Goal: Information Seeking & Learning: Check status

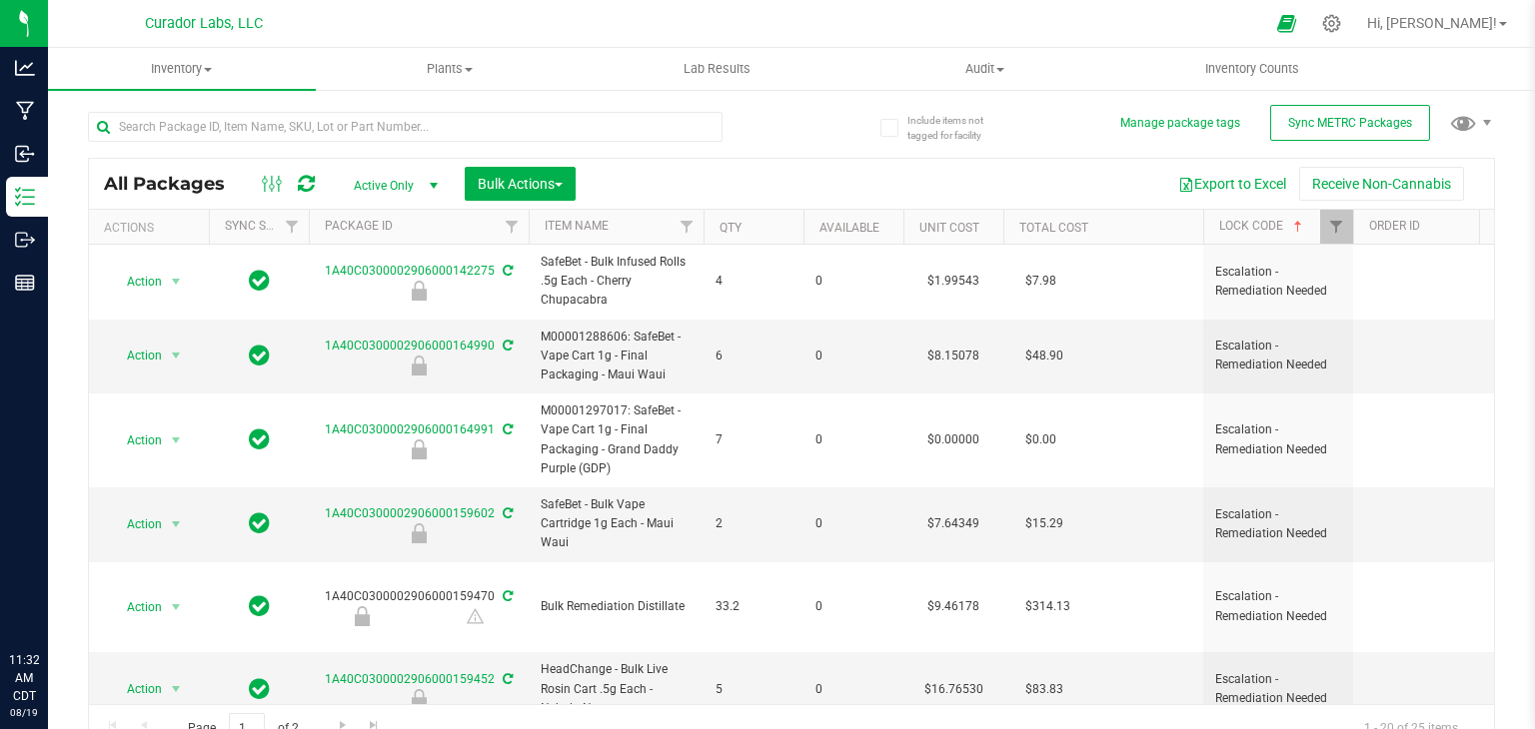
click at [328, 126] on input "text" at bounding box center [405, 127] width 634 height 30
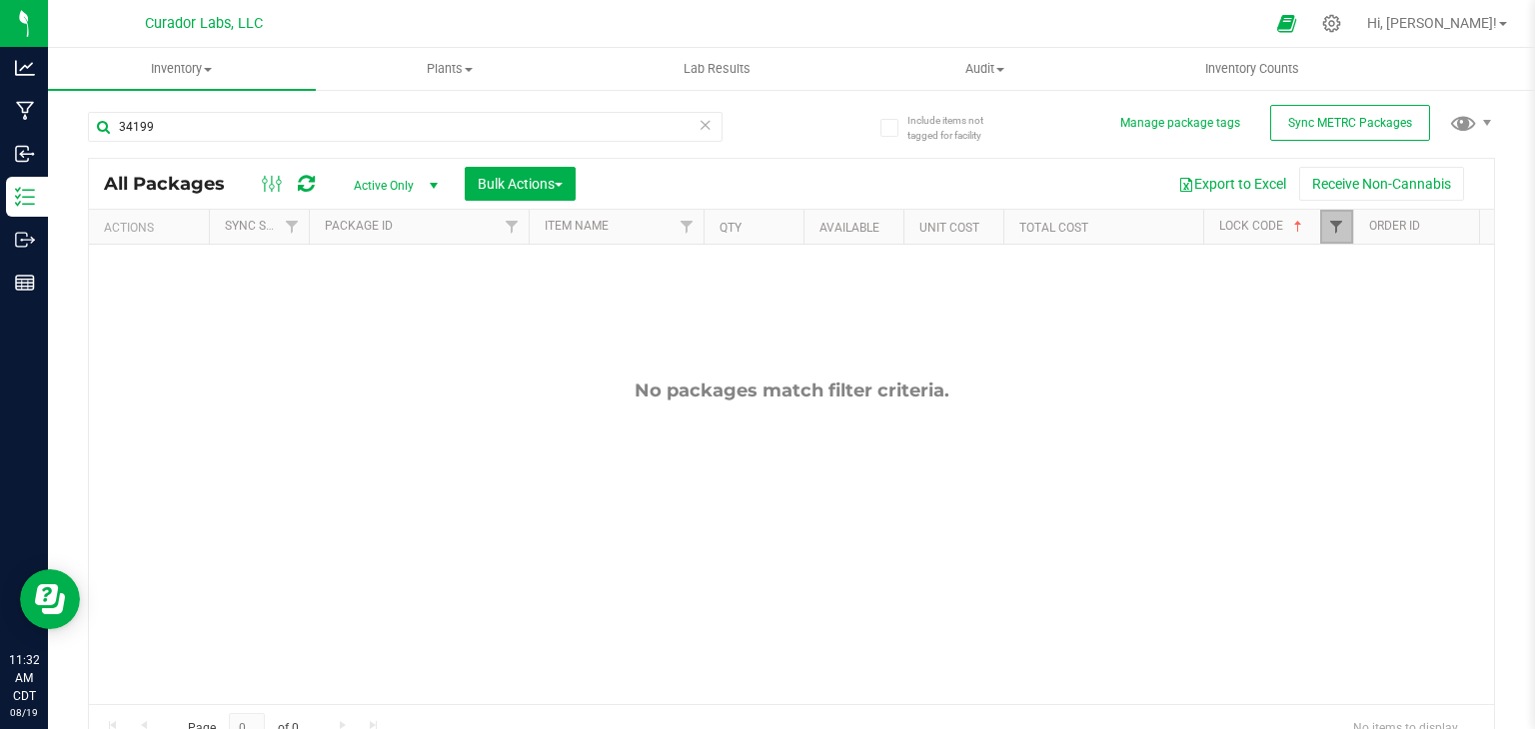
click at [1337, 224] on span "Filter" at bounding box center [1336, 227] width 16 height 16
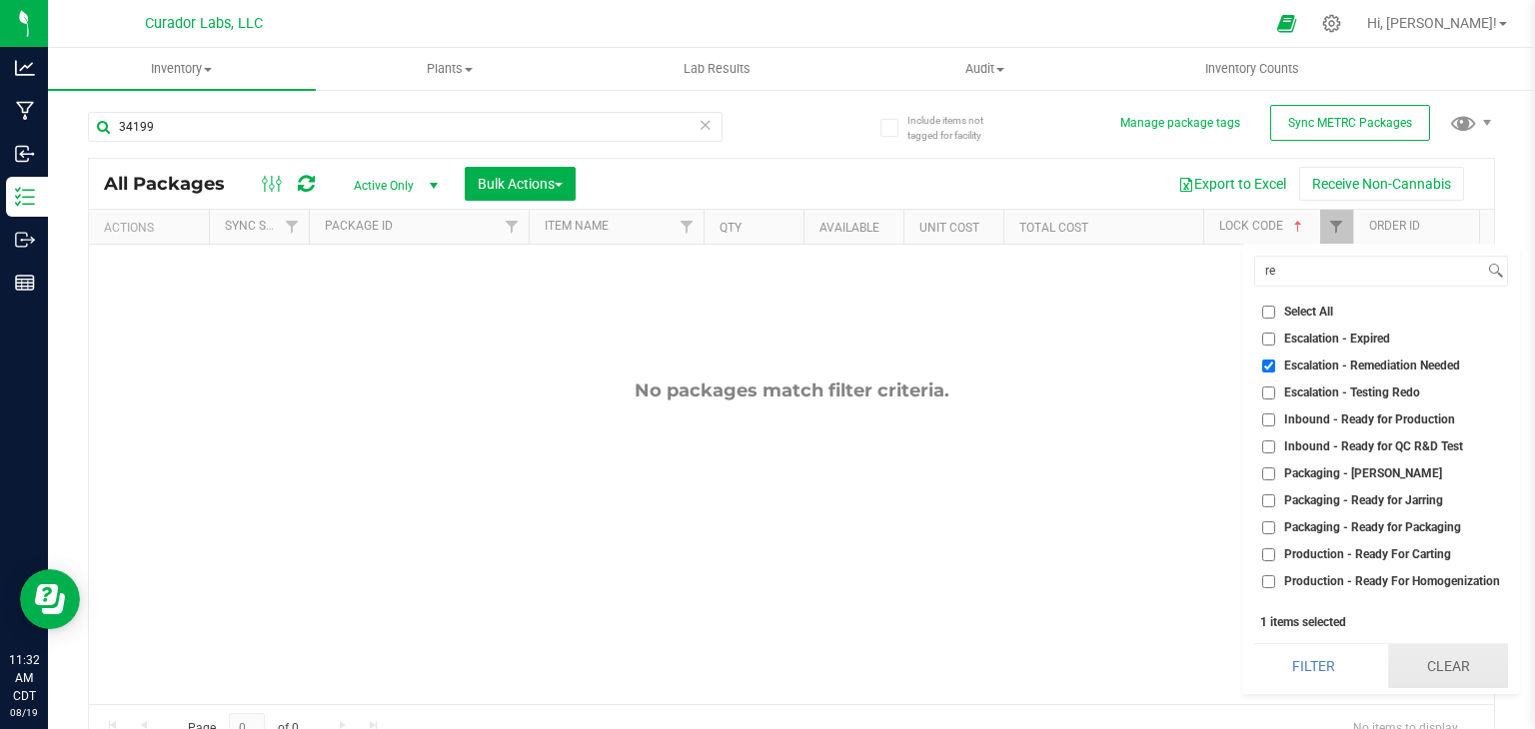
click at [1424, 663] on button "Clear" at bounding box center [1448, 666] width 120 height 44
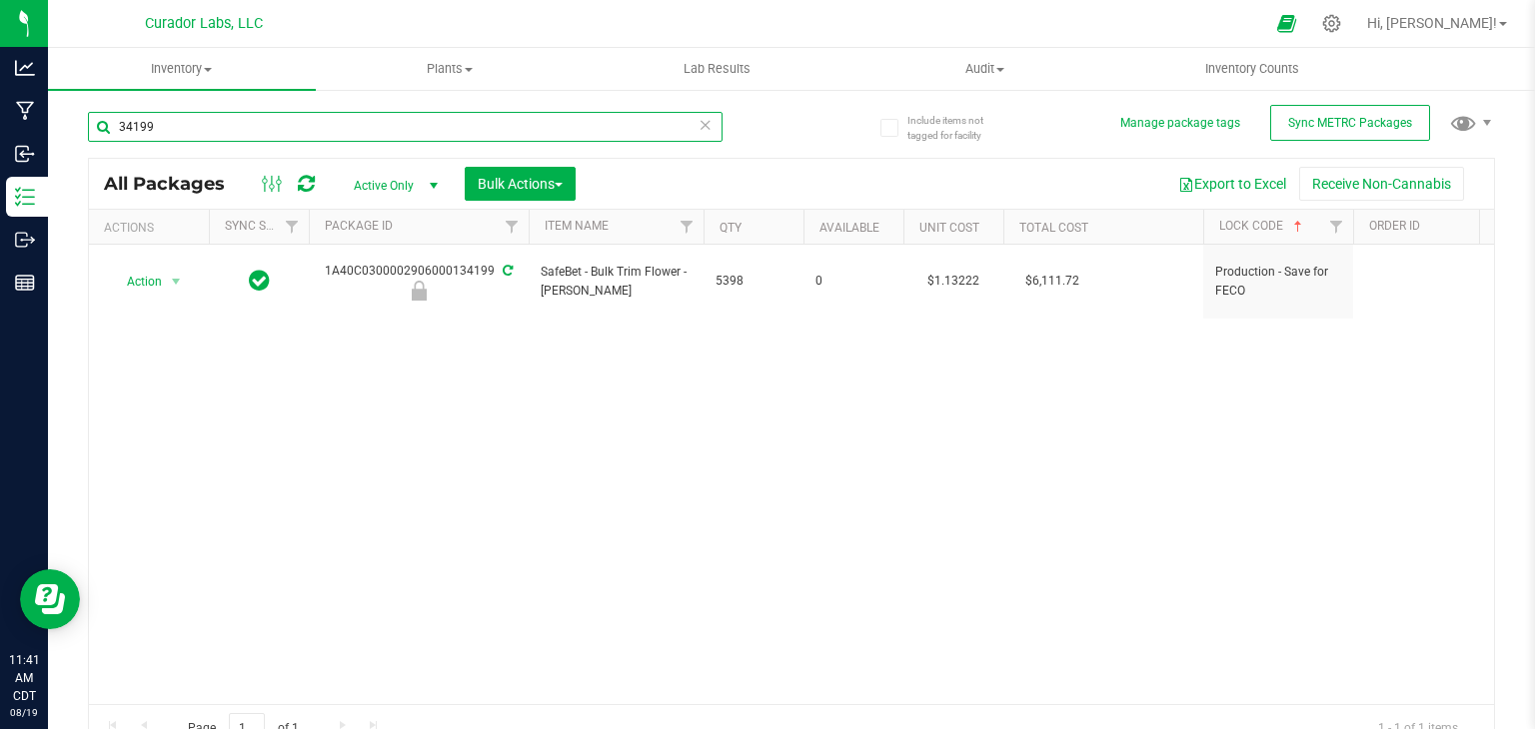
click at [296, 121] on input "34199" at bounding box center [405, 127] width 634 height 30
type input "134186"
